Goal: Book appointment/travel/reservation

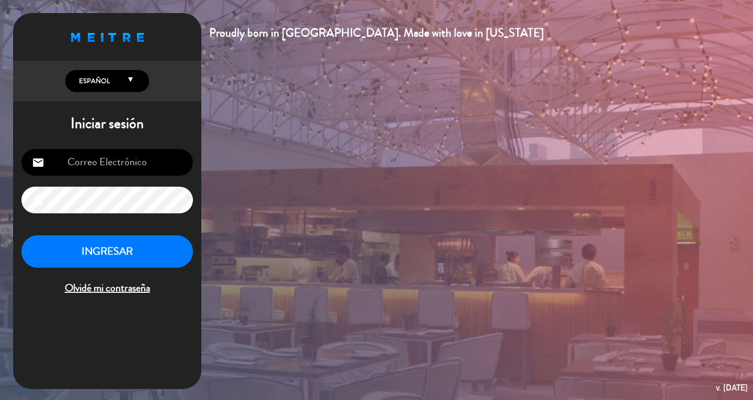
type input "[EMAIL_ADDRESS][DOMAIN_NAME]"
click at [157, 260] on button "INGRESAR" at bounding box center [106, 251] width 171 height 33
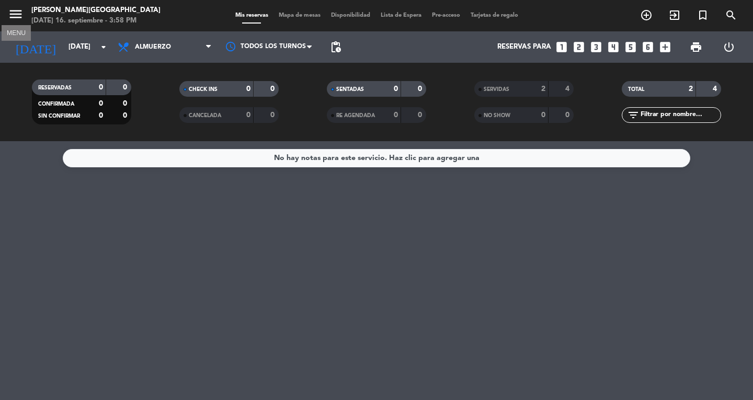
click at [18, 14] on icon "menu" at bounding box center [16, 14] width 16 height 16
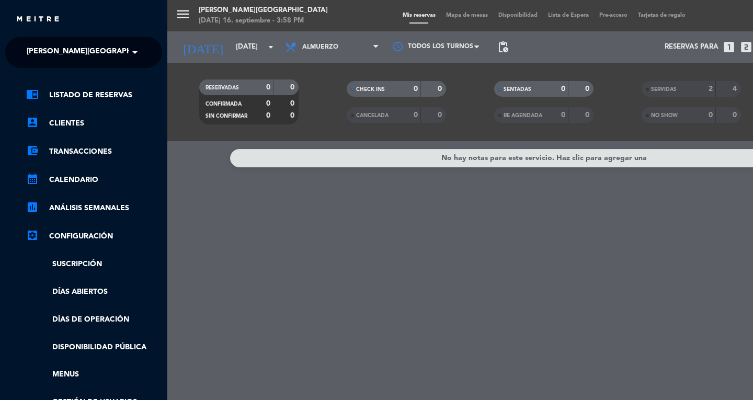
click at [96, 53] on span "[PERSON_NAME][GEOGRAPHIC_DATA]" at bounding box center [96, 52] width 138 height 22
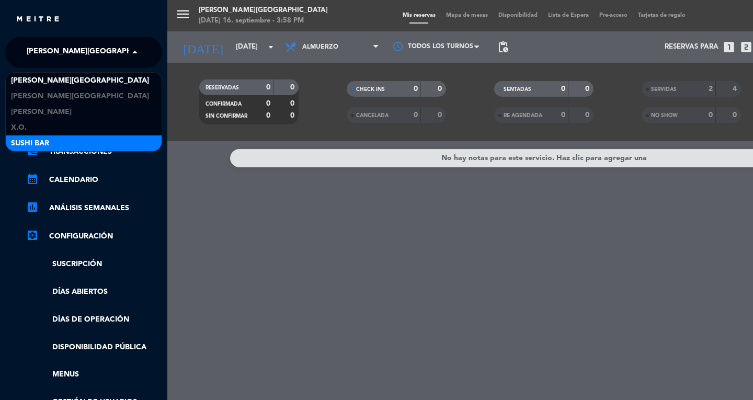
click at [54, 143] on div "SUSHI BAR" at bounding box center [84, 143] width 156 height 16
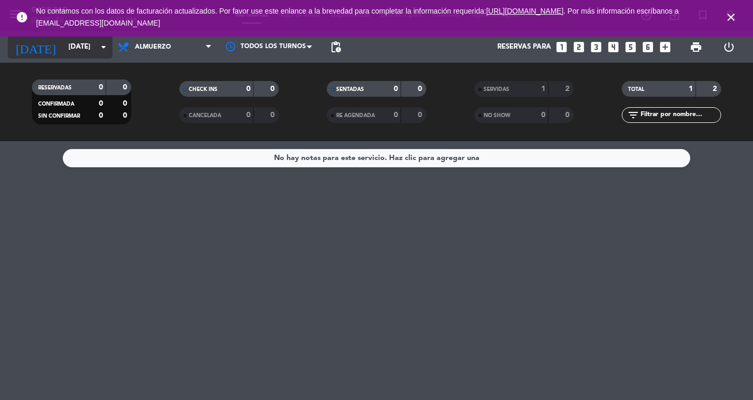
click at [89, 55] on input "[DATE]" at bounding box center [109, 47] width 92 height 19
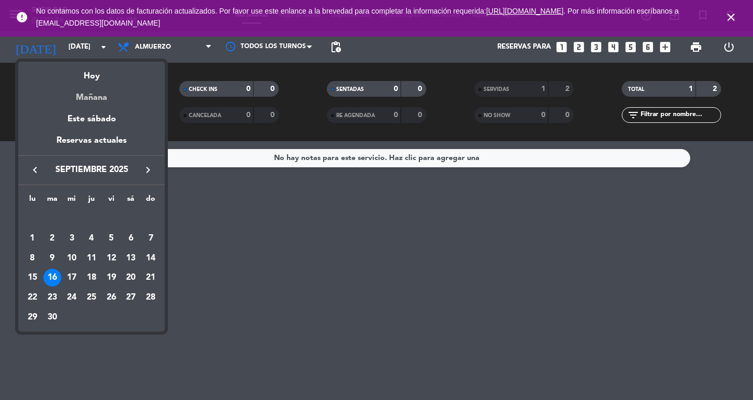
click at [93, 101] on div "Mañana" at bounding box center [91, 93] width 146 height 21
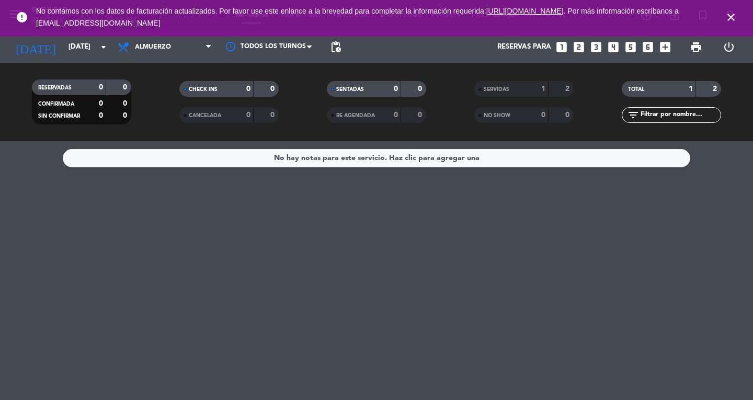
type input "[DATE]"
click at [168, 49] on span "Almuerzo" at bounding box center [153, 46] width 36 height 7
click at [159, 121] on div "menu SUSHI BAR [DATE] 16. septiembre - 3:59 PM Mis reservas Mapa de mesas Dispo…" at bounding box center [376, 70] width 753 height 141
click at [725, 18] on icon "close" at bounding box center [731, 17] width 13 height 13
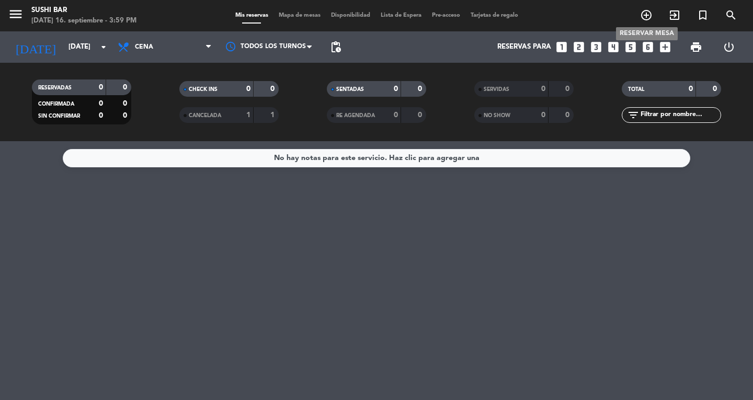
click at [646, 19] on icon "add_circle_outline" at bounding box center [646, 15] width 13 height 13
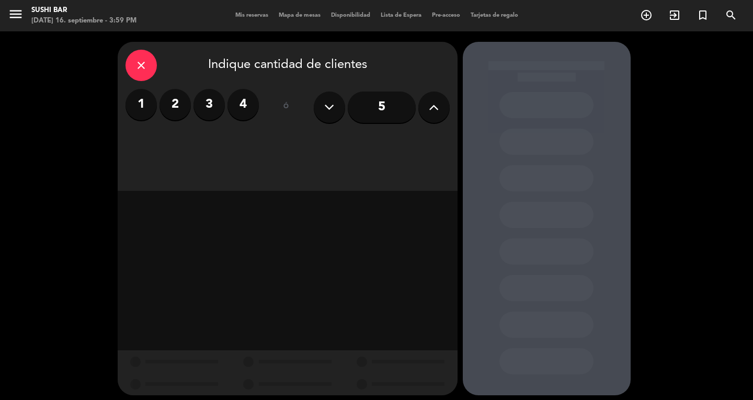
click at [375, 106] on input "5" at bounding box center [382, 106] width 68 height 31
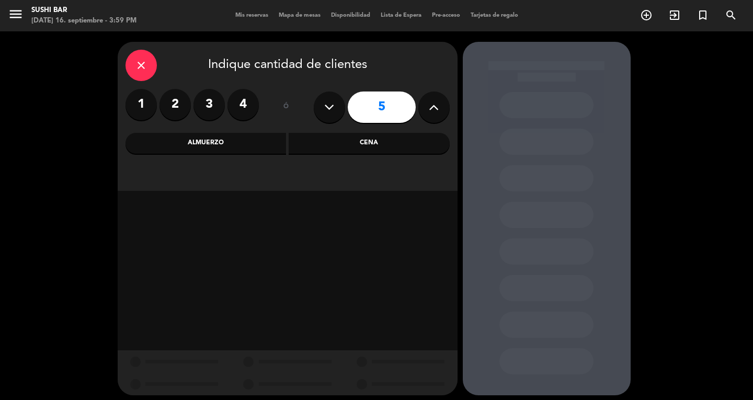
click at [324, 140] on div "Cena" at bounding box center [369, 143] width 161 height 21
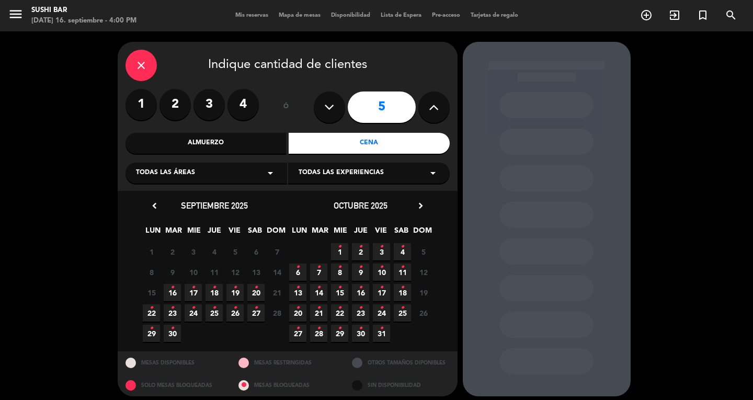
click at [139, 61] on icon "close" at bounding box center [141, 65] width 13 height 13
